Goal: Complete application form

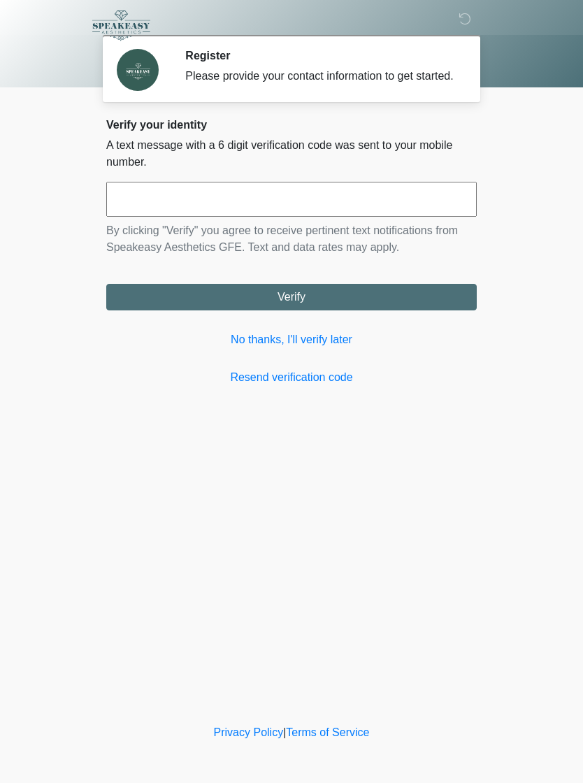
click at [391, 204] on input "text" at bounding box center [291, 199] width 371 height 35
type input "******"
click at [352, 305] on button "Verify" at bounding box center [291, 297] width 371 height 27
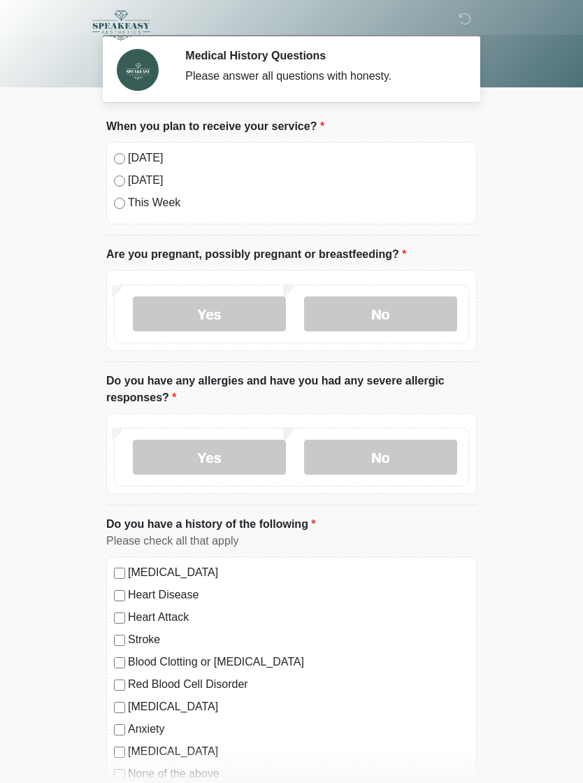
click at [394, 314] on label "No" at bounding box center [380, 313] width 153 height 35
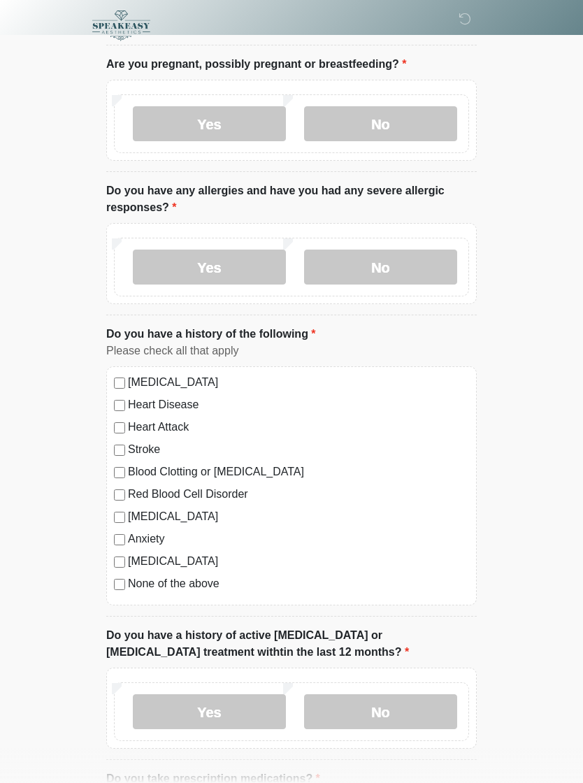
click at [413, 257] on label "No" at bounding box center [380, 267] width 153 height 35
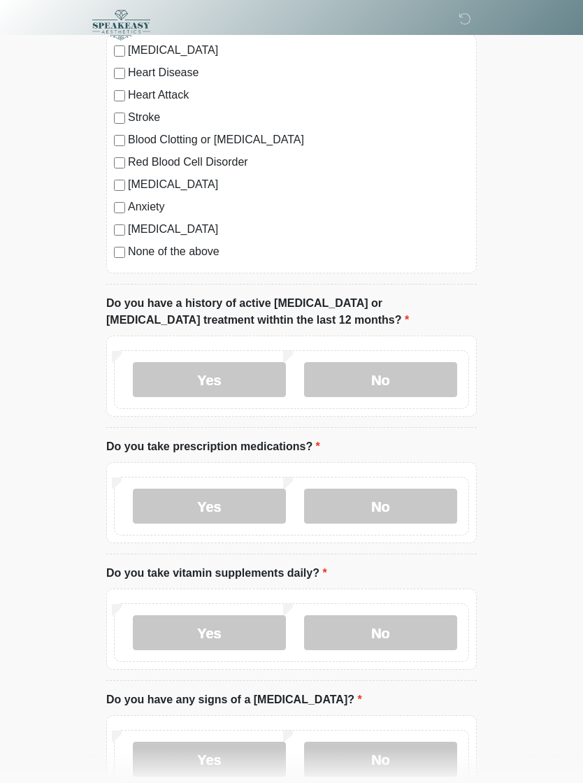
scroll to position [522, 0]
click at [407, 378] on label "No" at bounding box center [380, 379] width 153 height 35
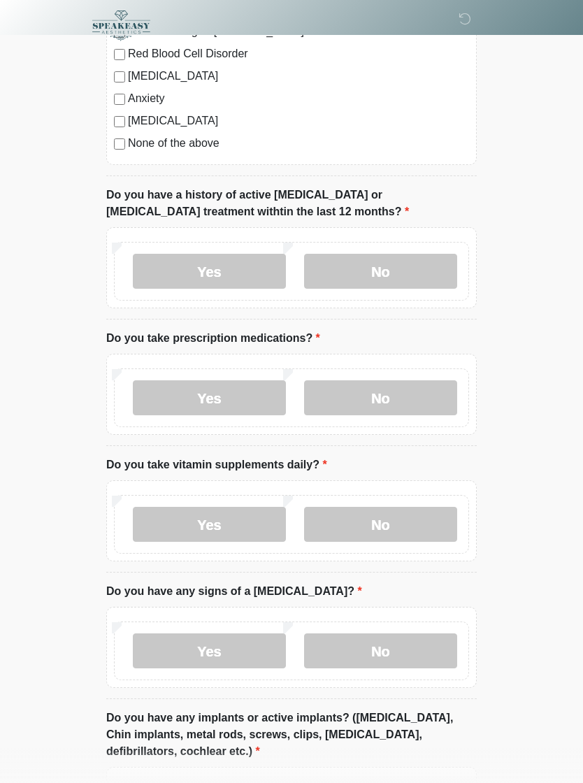
scroll to position [675, 0]
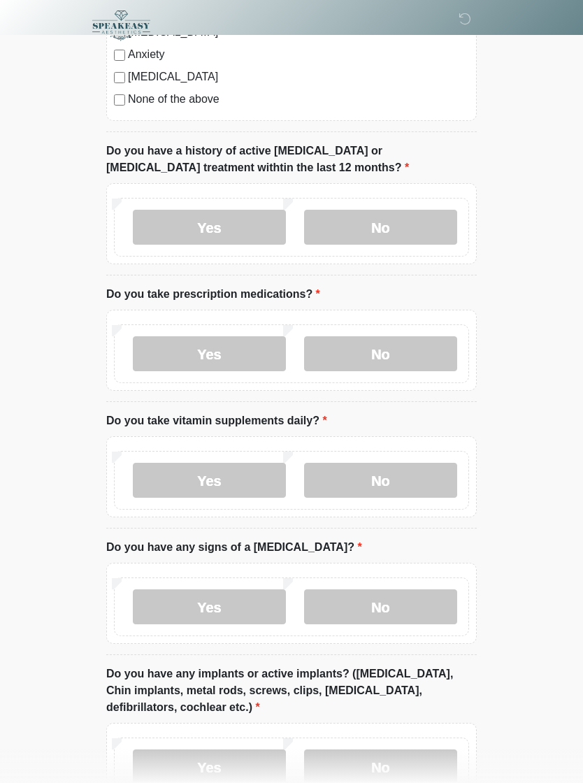
click at [221, 368] on label "Yes" at bounding box center [209, 353] width 153 height 35
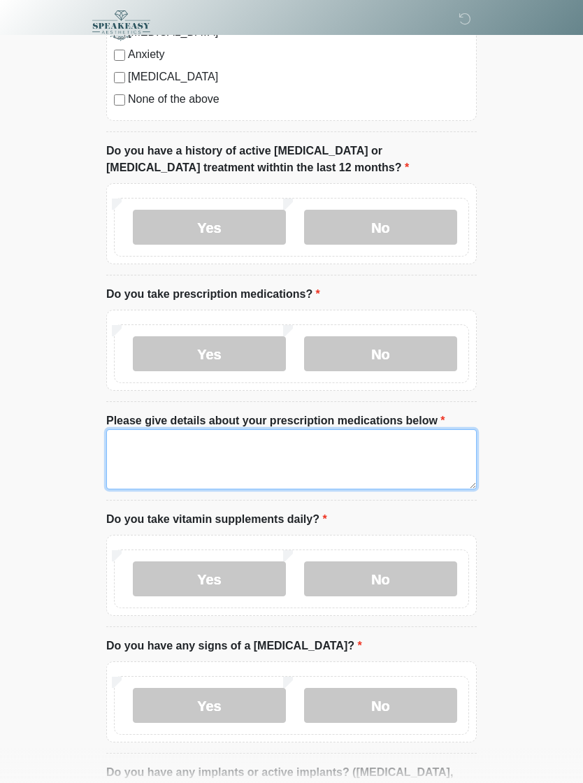
click at [294, 454] on textarea "Please give details about your prescription medications below" at bounding box center [291, 459] width 371 height 60
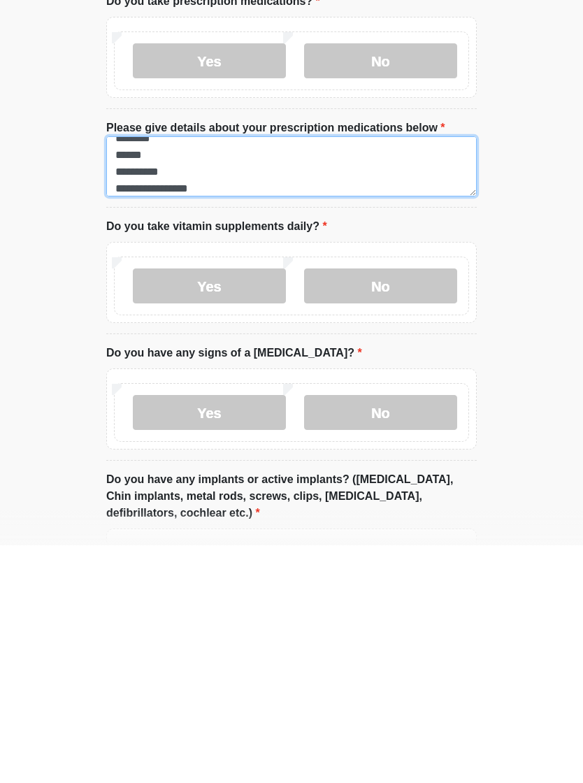
scroll to position [731, 0]
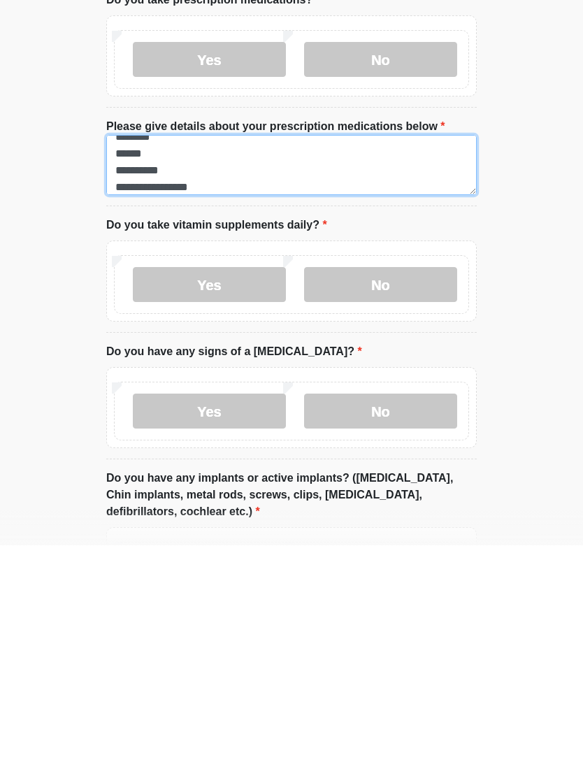
type textarea "**********"
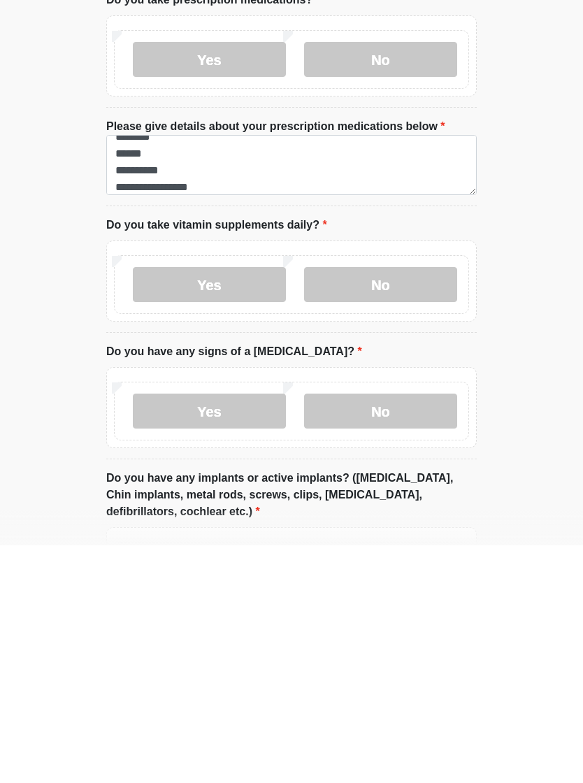
click at [410, 505] on label "No" at bounding box center [380, 522] width 153 height 35
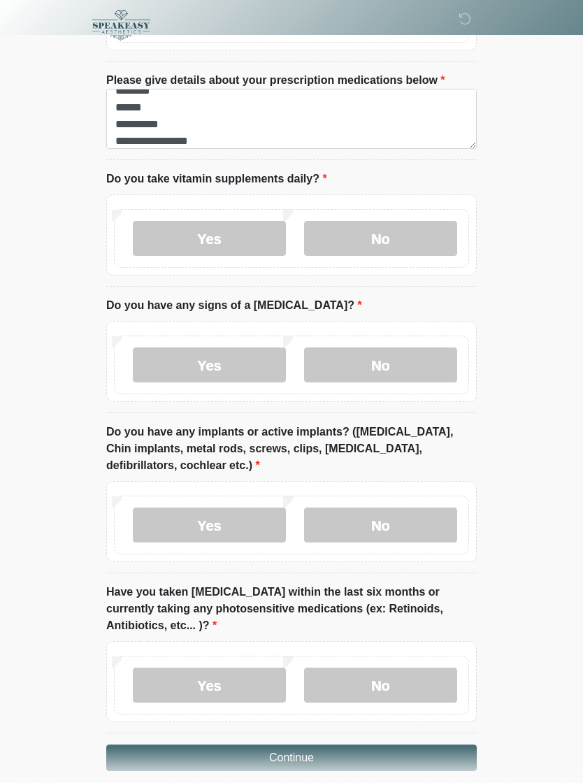
scroll to position [1054, 0]
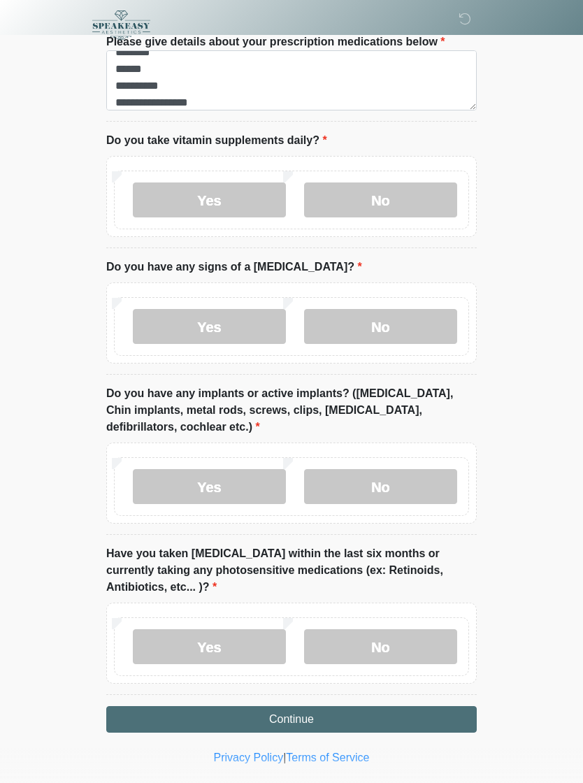
click at [408, 324] on label "No" at bounding box center [380, 326] width 153 height 35
click at [407, 482] on label "No" at bounding box center [380, 486] width 153 height 35
click at [227, 653] on label "Yes" at bounding box center [209, 646] width 153 height 35
click at [231, 638] on label "Yes" at bounding box center [209, 646] width 153 height 35
click at [382, 708] on button "Continue" at bounding box center [291, 719] width 371 height 27
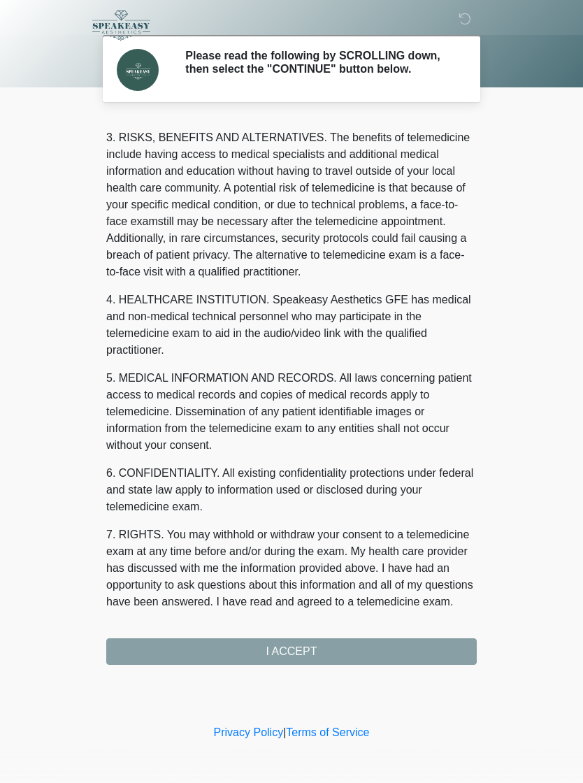
scroll to position [229, 0]
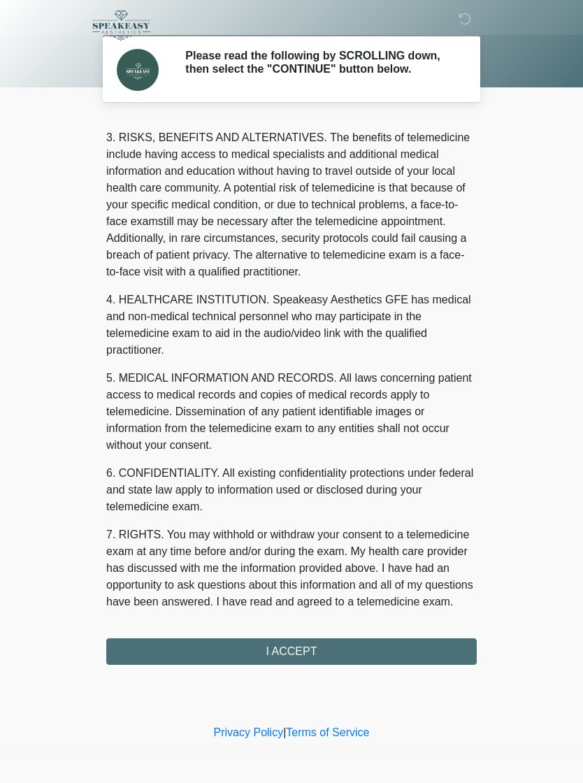
click at [361, 647] on button "I ACCEPT" at bounding box center [291, 651] width 371 height 27
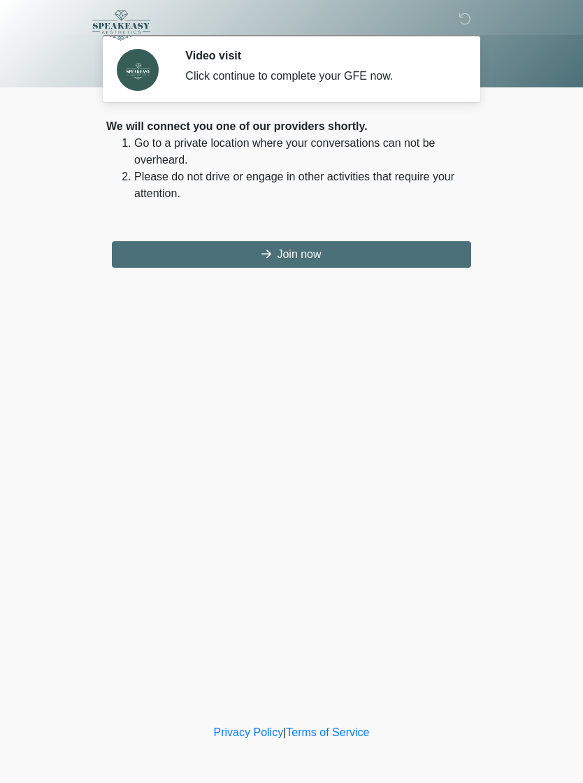
click at [362, 250] on button "Join now" at bounding box center [291, 254] width 359 height 27
